Goal: Task Accomplishment & Management: Use online tool/utility

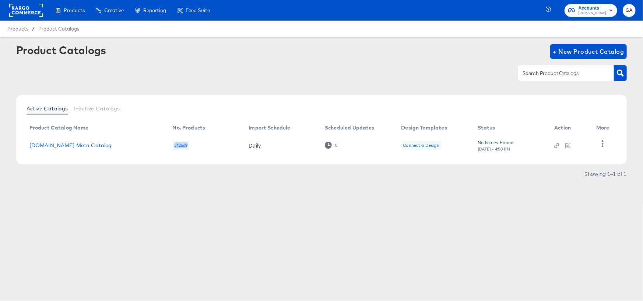
drag, startPoint x: 174, startPoint y: 144, endPoint x: 189, endPoint y: 145, distance: 14.8
click at [189, 145] on div "312669" at bounding box center [181, 146] width 17 height 10
click at [77, 144] on link "[DOMAIN_NAME] Meta Catalog" at bounding box center [70, 146] width 83 height 6
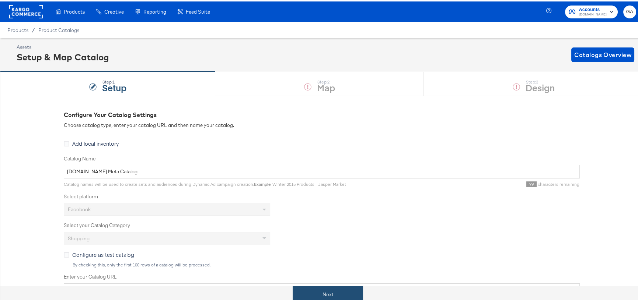
click at [321, 294] on button "Next" at bounding box center [328, 293] width 70 height 17
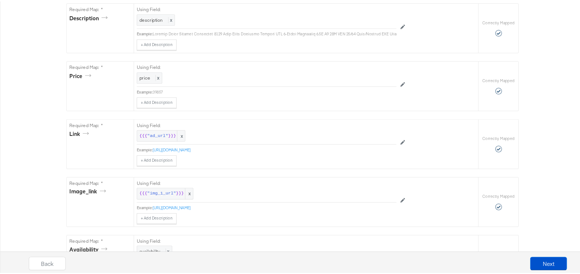
scroll to position [295, 0]
click at [41, 132] on div "{"id":"{{{\"vin\"}}}","title":"{{{\"title\"}}}","description":"{{{\"description…" at bounding box center [321, 204] width 643 height 808
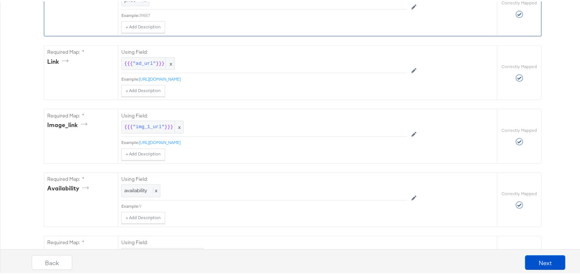
scroll to position [395, 0]
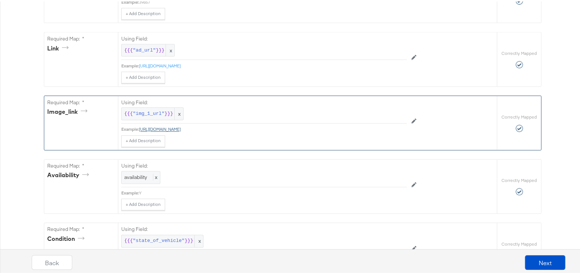
click at [181, 130] on link "https://platform.cstatic-images.com/xxlarge/in/v2/e7908d7a-c873-5dae-aaad-8ccf8…" at bounding box center [160, 128] width 42 height 6
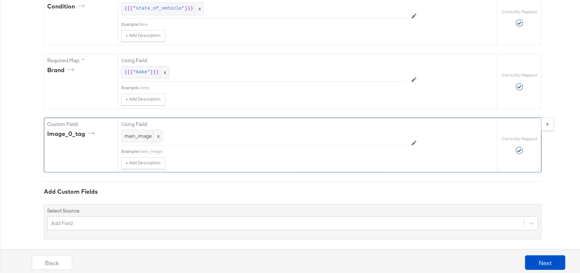
scroll to position [640, 0]
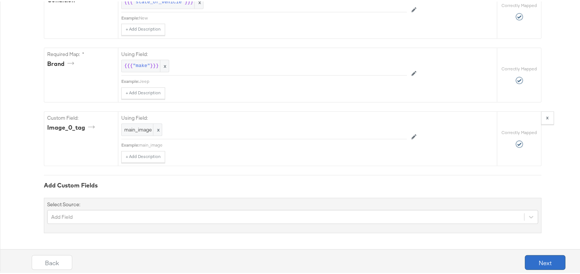
click at [536, 256] on button "Next" at bounding box center [545, 261] width 41 height 15
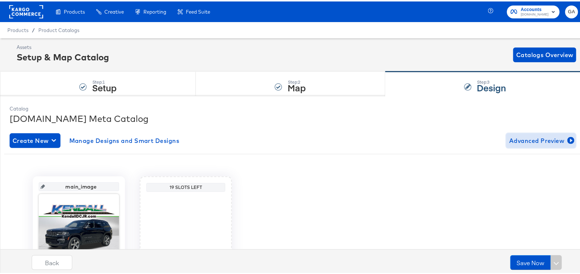
click at [514, 137] on span "Advanced Preview" at bounding box center [541, 139] width 64 height 10
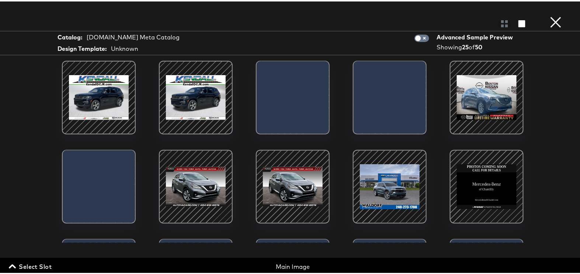
click at [552, 15] on button "×" at bounding box center [555, 7] width 15 height 15
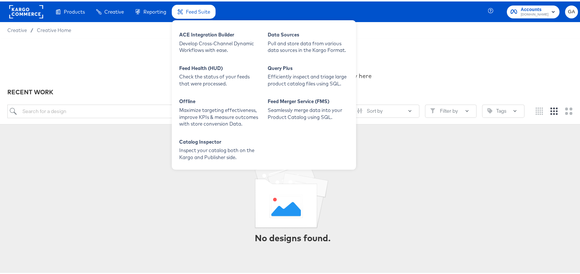
click at [196, 10] on span "Feed Suite" at bounding box center [198, 10] width 24 height 6
click at [195, 39] on div "Develop Cross-Channel Dynamic Workflows with ease." at bounding box center [219, 46] width 81 height 14
